Goal: Register for event/course

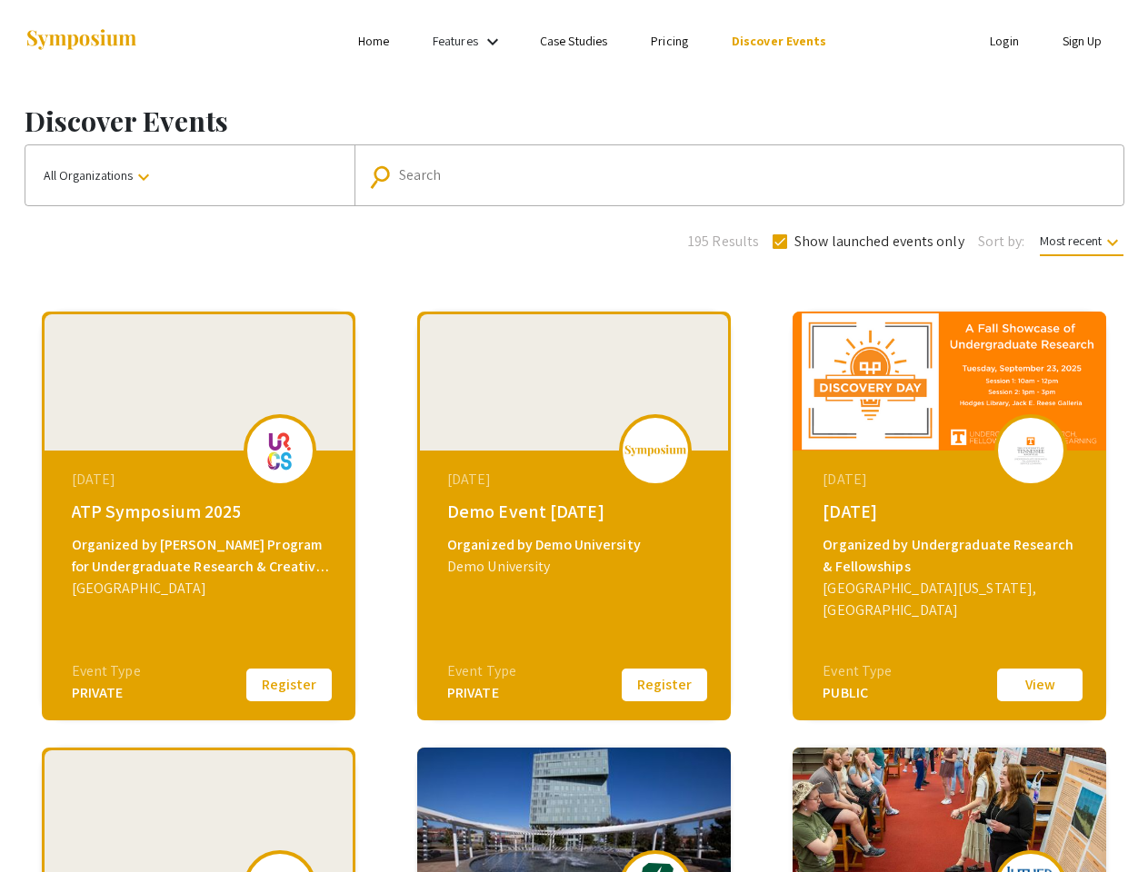
click at [470, 41] on link "Features" at bounding box center [455, 41] width 45 height 16
click at [734, 175] on input "Search" at bounding box center [749, 175] width 700 height 16
click at [866, 242] on span "Show launched events only" at bounding box center [879, 242] width 170 height 22
click at [780, 249] on input "Show launched events only" at bounding box center [779, 249] width 1 height 1
checkbox input "false"
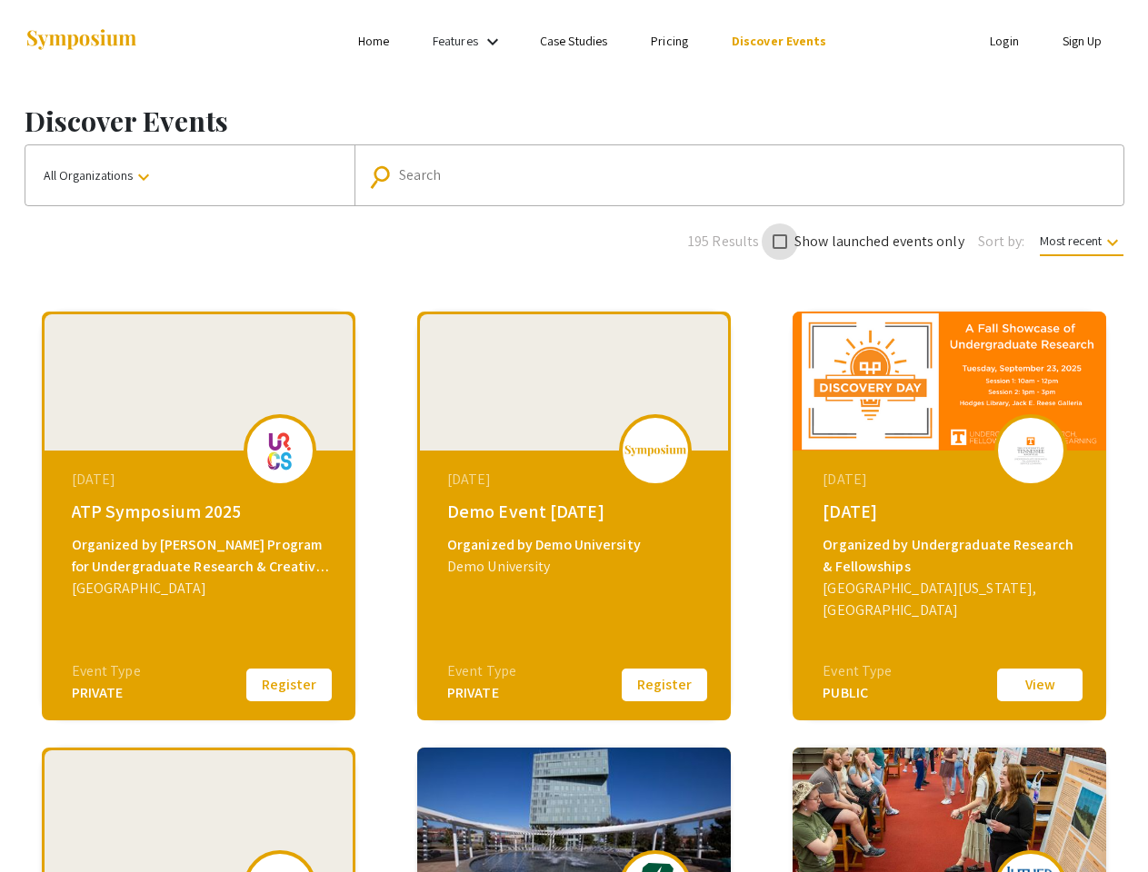
click at [1080, 241] on span "Most recent keyboard_arrow_down" at bounding box center [1082, 245] width 84 height 24
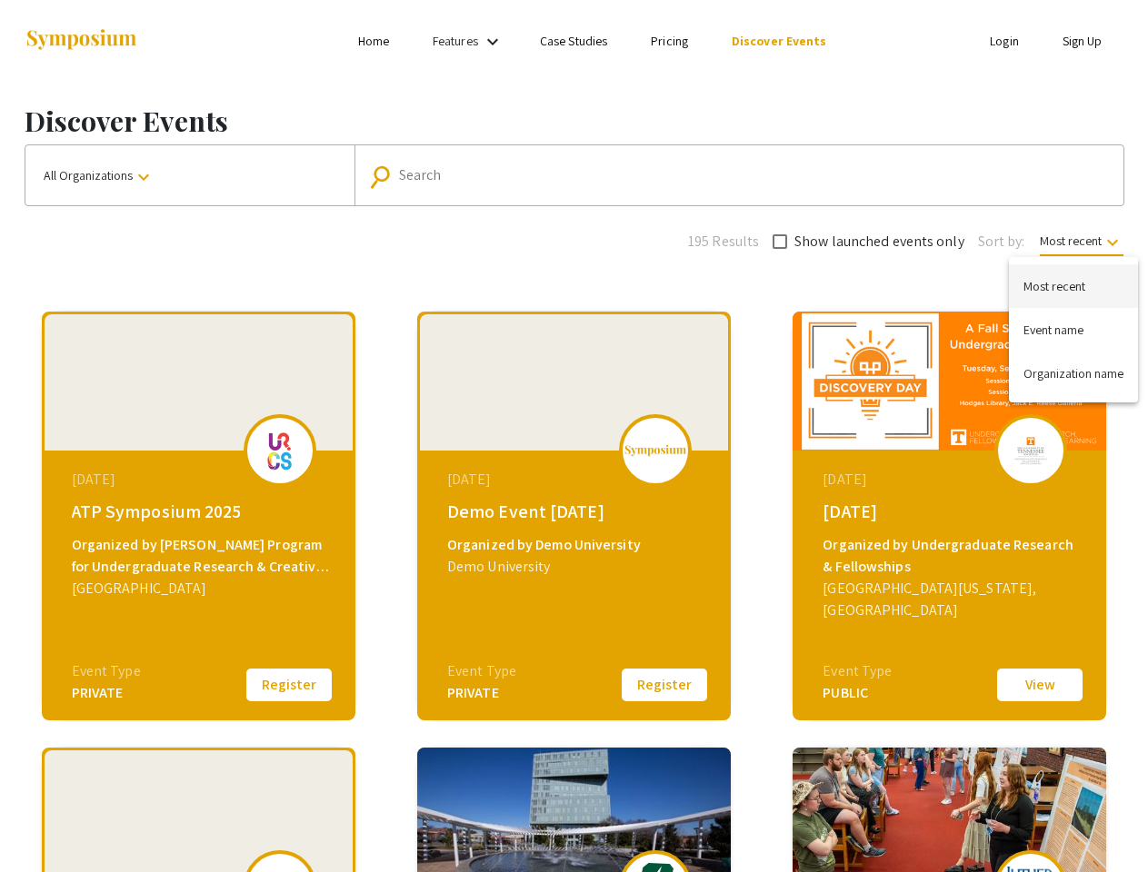
click at [289, 685] on div at bounding box center [574, 436] width 1148 height 872
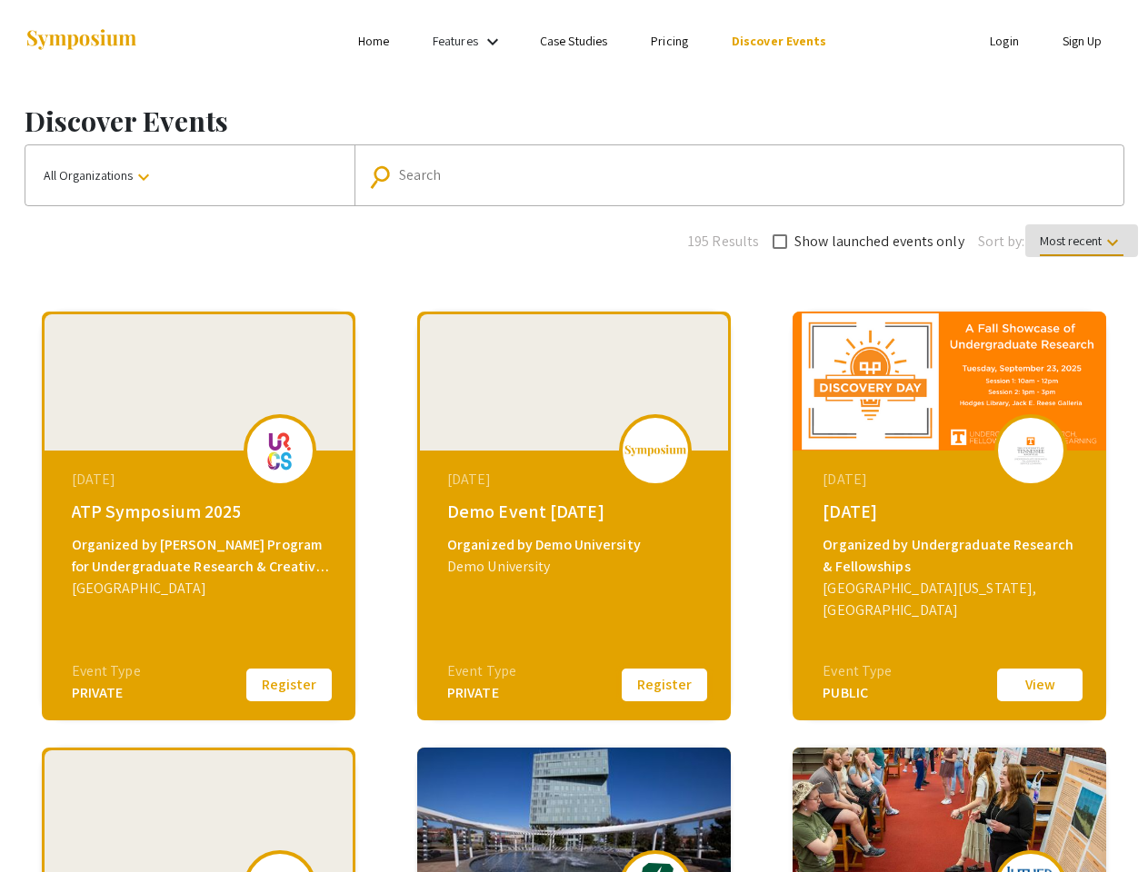
click at [664, 685] on button "Register" at bounding box center [664, 685] width 91 height 38
click at [1040, 685] on button "View" at bounding box center [1039, 685] width 91 height 38
